Goal: Task Accomplishment & Management: Complete application form

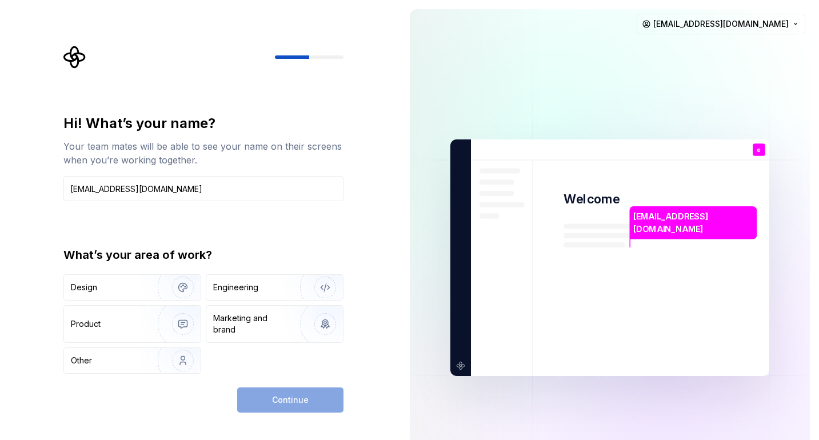
type input "[EMAIL_ADDRESS][DOMAIN_NAME]"
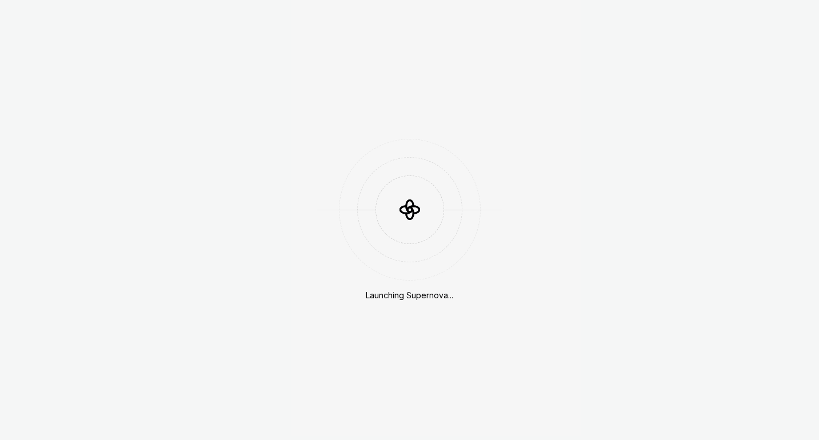
click at [361, 256] on div at bounding box center [409, 209] width 105 height 105
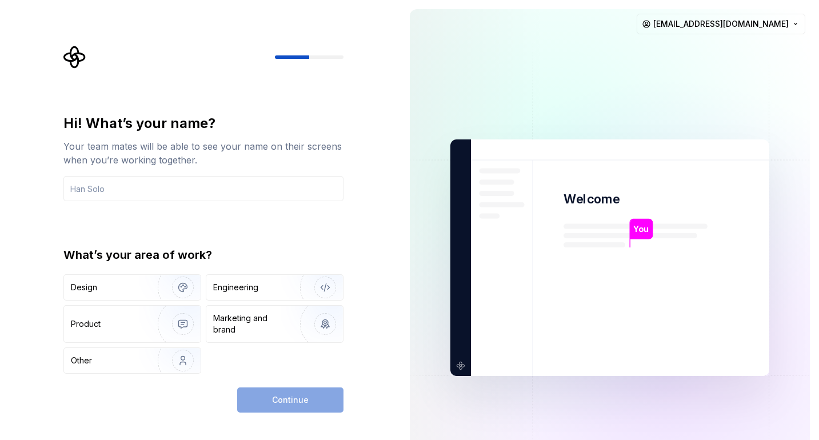
click at [328, 245] on div "Hi! What’s your name? Your team mates will be able to see your name on their sc…" at bounding box center [203, 244] width 280 height 260
click at [203, 131] on div "Hi! What’s your name?" at bounding box center [203, 123] width 280 height 18
click at [740, 25] on html "Hi! What’s your name? Your team mates will be able to see your name on their sc…" at bounding box center [409, 220] width 819 height 440
click at [716, 50] on div "Sign out" at bounding box center [757, 48] width 109 height 11
type input "[PERSON_NAME]"
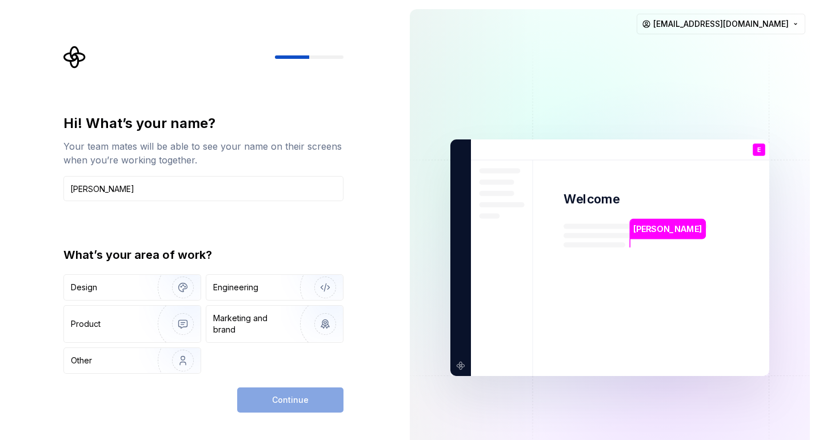
click at [29, 296] on div "Hi! What’s your name? Your team mates will be able to see your name on their sc…" at bounding box center [200, 258] width 401 height 516
click at [254, 285] on div "Engineering" at bounding box center [235, 287] width 45 height 11
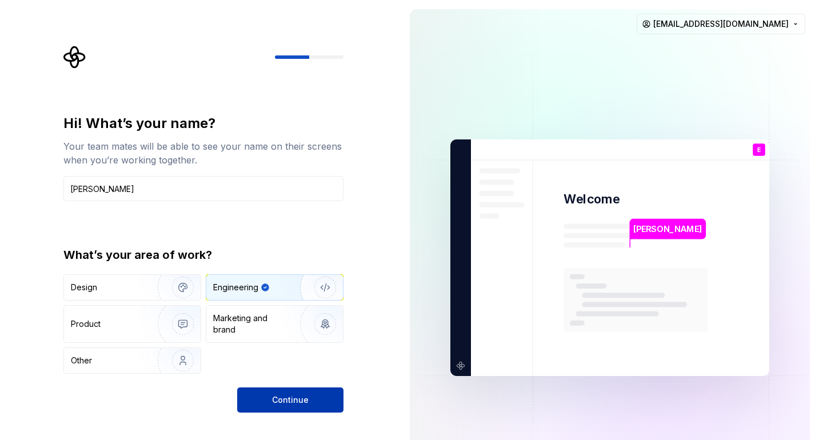
click at [307, 400] on span "Continue" at bounding box center [290, 399] width 37 height 11
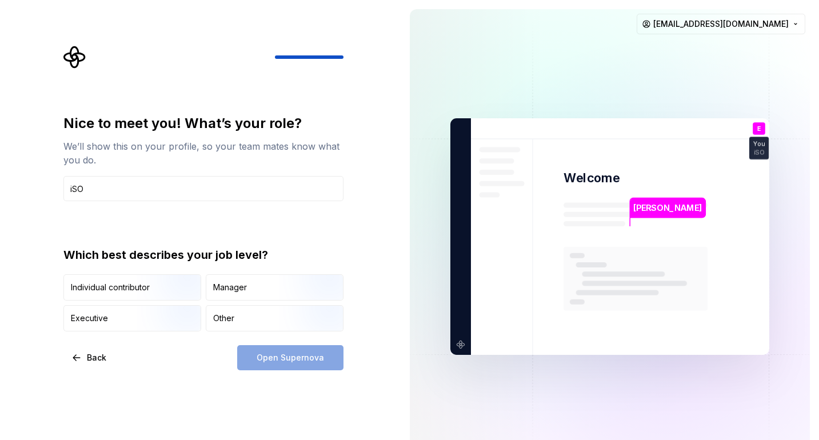
type input "s"
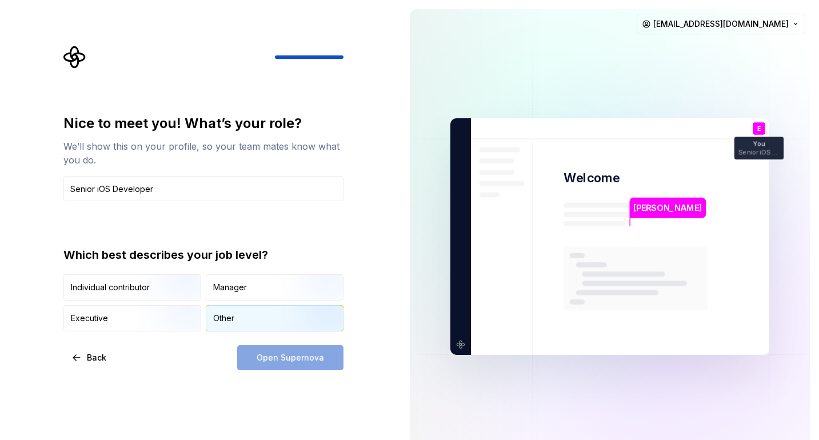
type input "Senior iOS Developer"
click at [228, 323] on div "Other" at bounding box center [223, 318] width 21 height 11
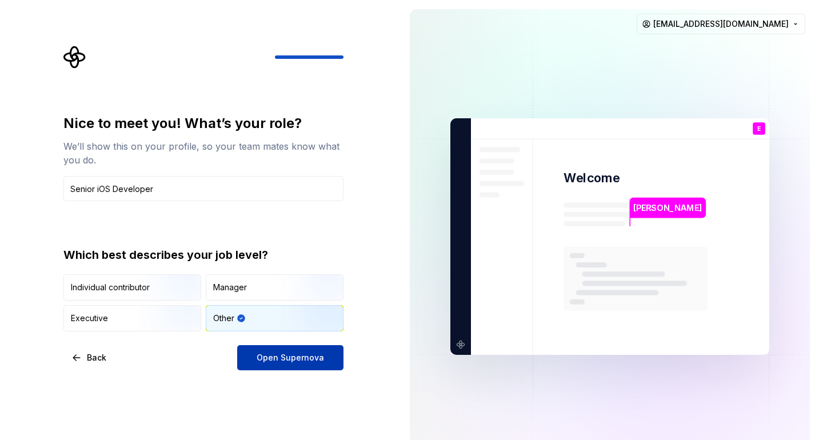
click at [262, 358] on span "Open Supernova" at bounding box center [290, 357] width 67 height 11
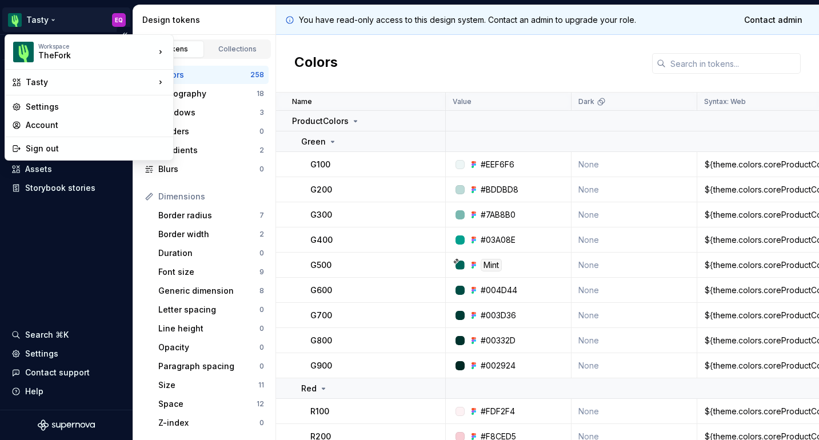
click at [17, 16] on html "Tasty EQ Version Current draft Documentation Design system data Design tokens C…" at bounding box center [409, 220] width 819 height 440
click at [62, 264] on html "Tasty EQ Version Current draft Documentation Design system data Design tokens C…" at bounding box center [409, 220] width 819 height 440
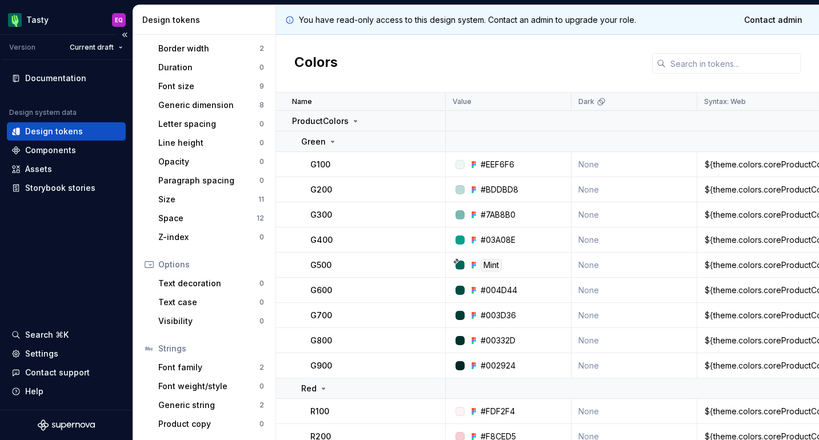
scroll to position [186, 0]
